Goal: Find specific page/section: Find specific page/section

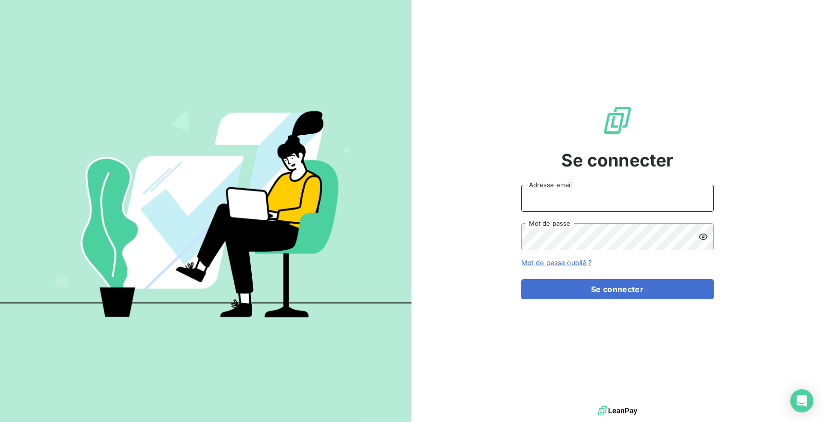
type input "[EMAIL_ADDRESS][DOMAIN_NAME]"
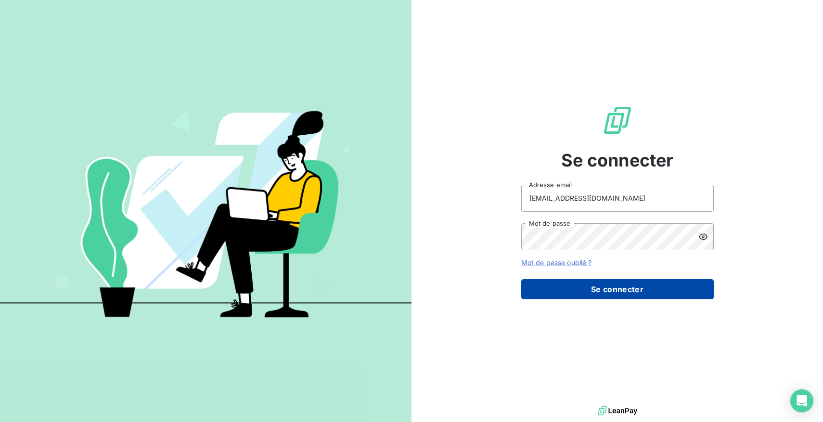
click at [593, 286] on button "Se connecter" at bounding box center [617, 289] width 193 height 20
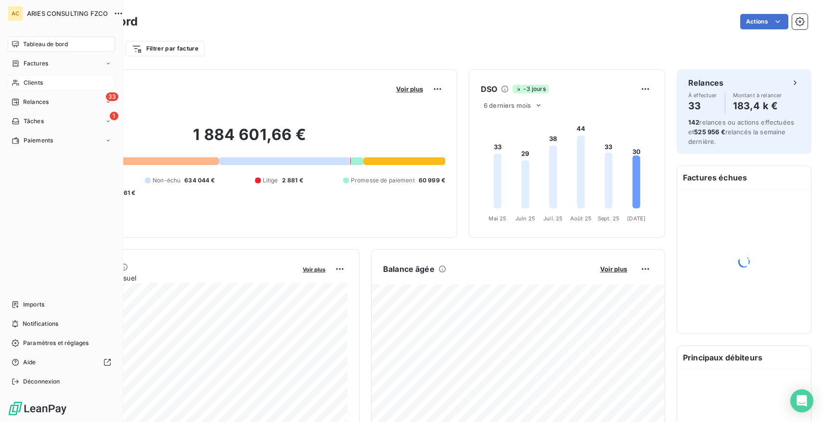
click at [26, 84] on span "Clients" at bounding box center [33, 82] width 19 height 9
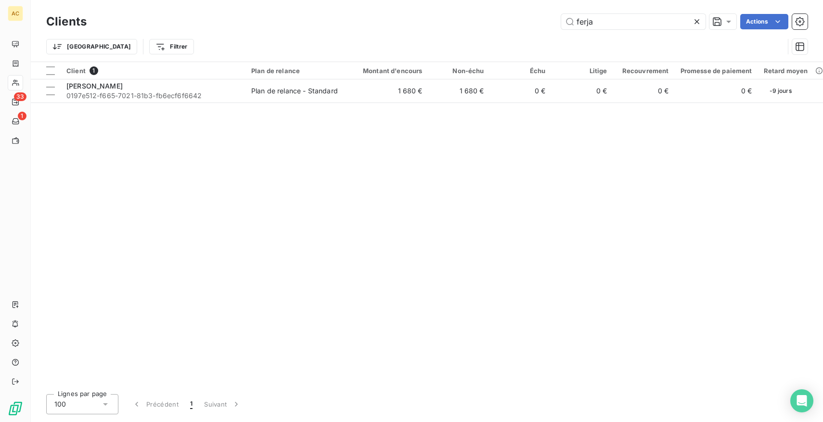
click at [698, 19] on icon at bounding box center [697, 21] width 5 height 5
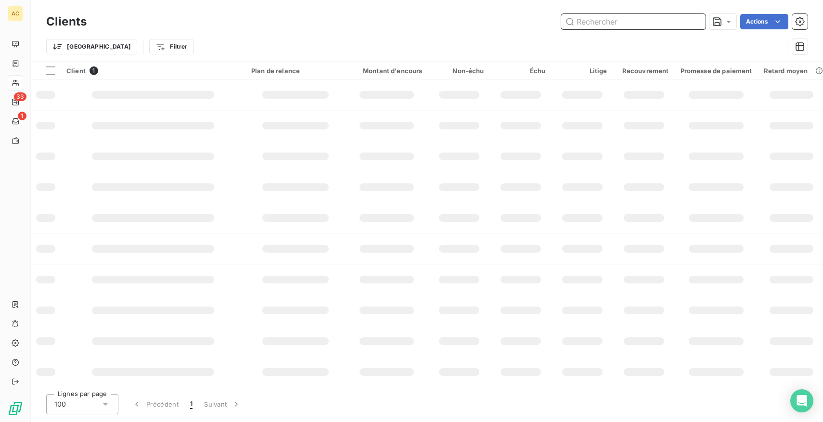
click at [618, 27] on input "text" at bounding box center [633, 21] width 144 height 15
type input "m"
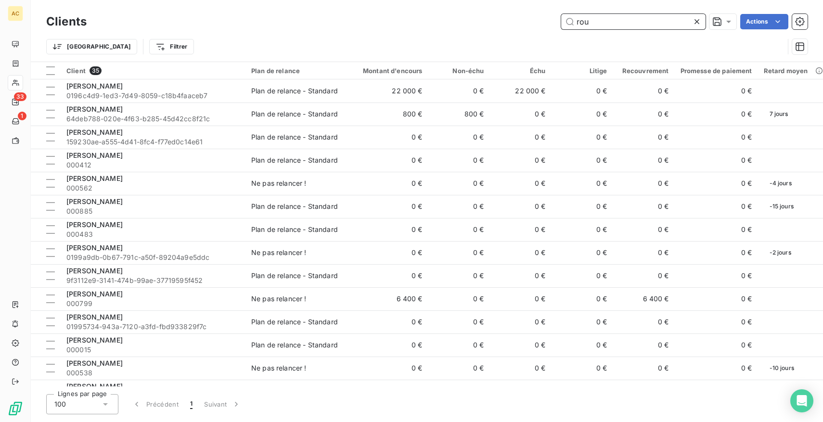
type input "roux"
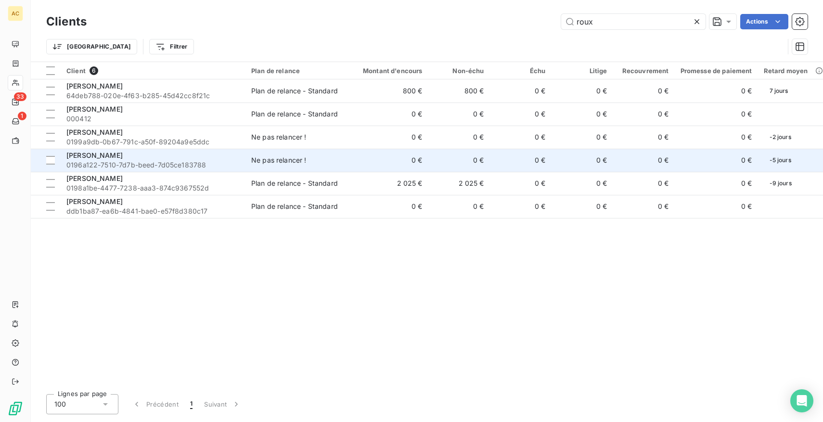
click at [153, 161] on span "0196a122-7510-7d7b-beed-7d05ce183788" at bounding box center [152, 165] width 173 height 10
